Goal: Find specific page/section: Find specific page/section

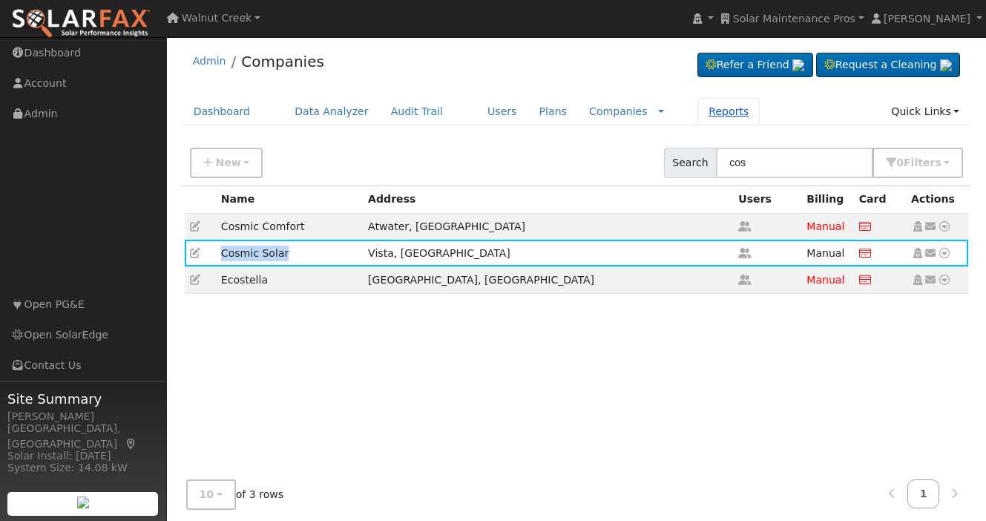
scroll to position [6, 0]
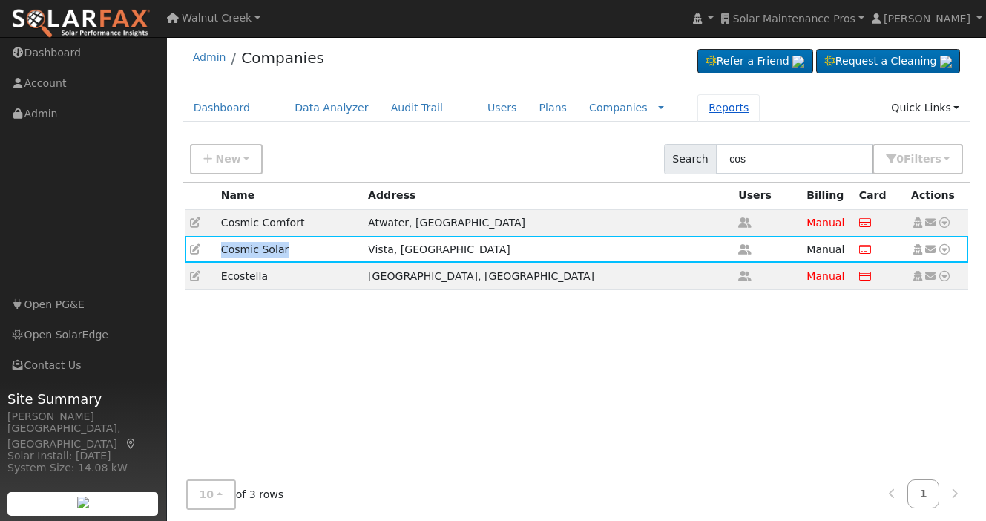
click at [709, 109] on link "Reports" at bounding box center [729, 107] width 62 height 27
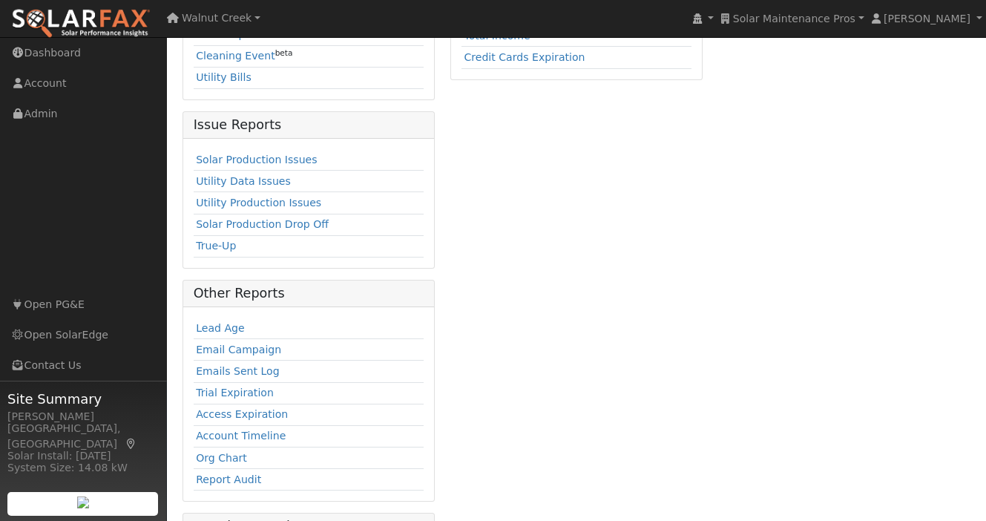
scroll to position [411, 0]
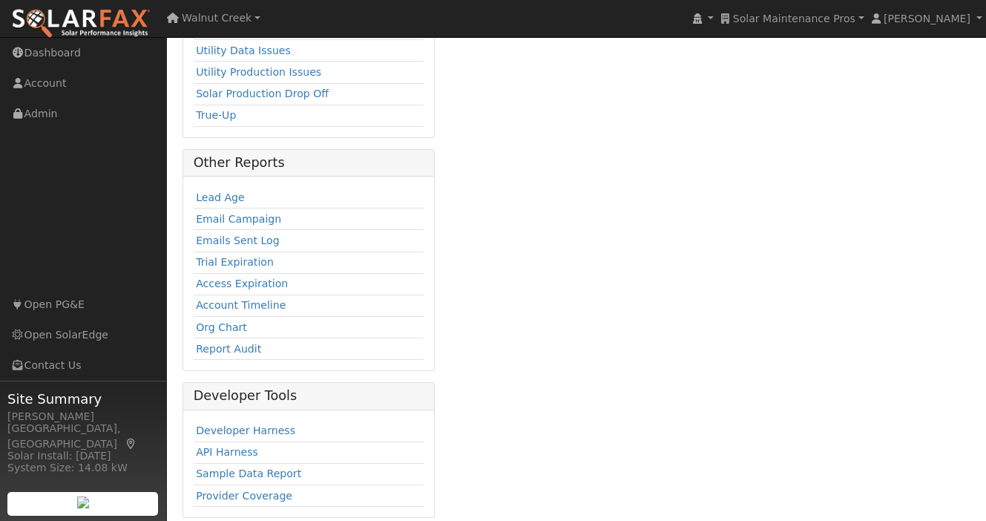
click at [231, 444] on td "API Harness" at bounding box center [309, 453] width 230 height 22
click at [231, 443] on td "API Harness" at bounding box center [309, 453] width 230 height 22
click at [235, 446] on link "API Harness" at bounding box center [227, 452] width 62 height 12
